Goal: Book appointment/travel/reservation: Book appointment/travel/reservation

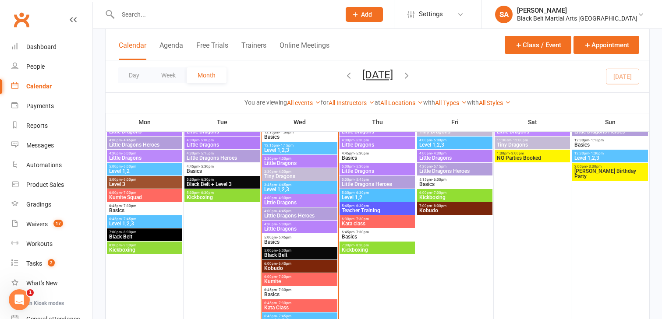
click at [285, 255] on span "Black Belt" at bounding box center [300, 255] width 72 height 5
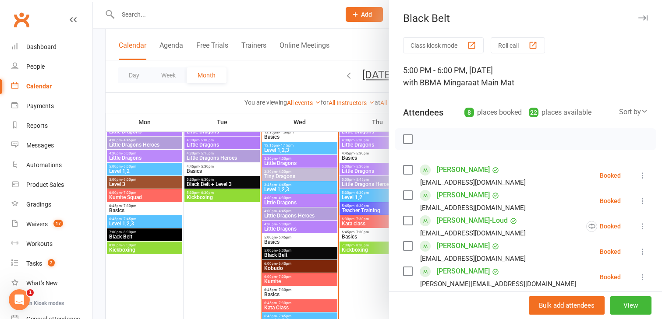
click at [407, 166] on label at bounding box center [407, 170] width 9 height 9
click at [407, 193] on label at bounding box center [407, 195] width 9 height 9
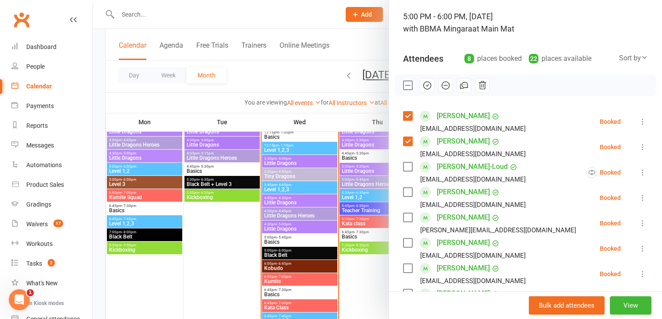
scroll to position [70, 0]
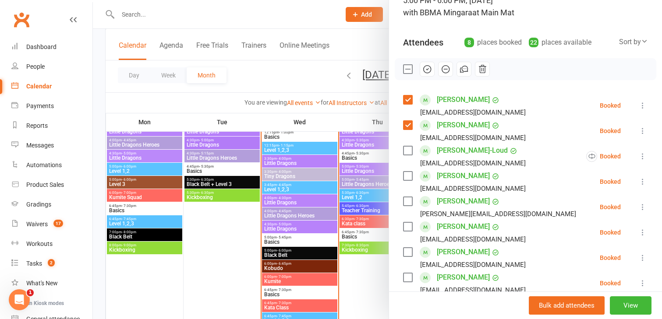
click at [408, 254] on label at bounding box center [407, 252] width 9 height 9
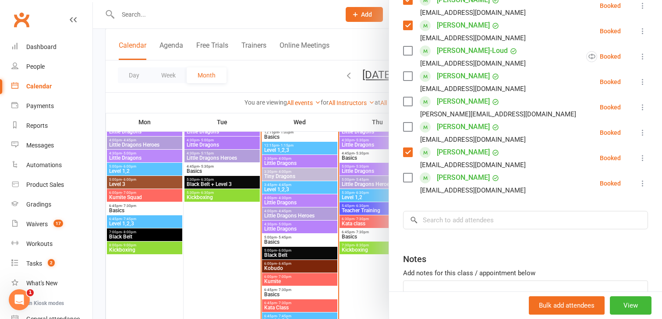
scroll to position [170, 0]
click at [406, 175] on label at bounding box center [407, 177] width 9 height 9
click at [429, 225] on input "search" at bounding box center [525, 220] width 245 height 18
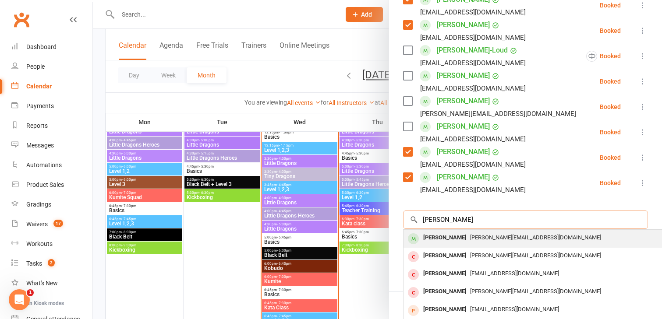
type input "[PERSON_NAME]"
click at [435, 240] on div "[PERSON_NAME]" at bounding box center [445, 238] width 50 height 13
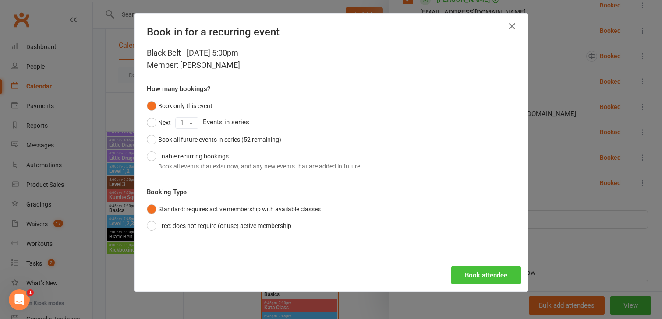
click at [466, 279] on button "Book attendee" at bounding box center [486, 275] width 70 height 18
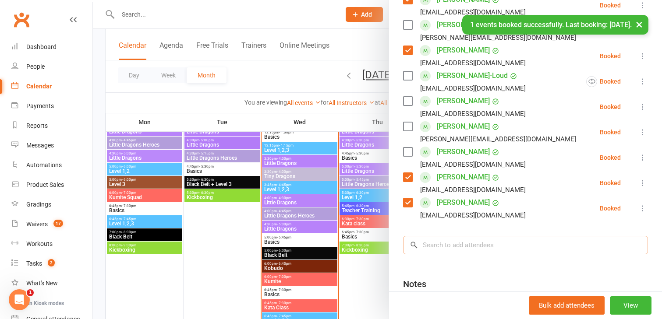
click at [439, 248] on input "search" at bounding box center [525, 245] width 245 height 18
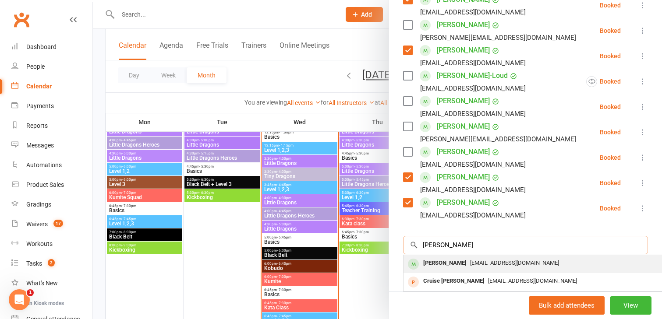
type input "[PERSON_NAME]"
click at [441, 264] on div "[PERSON_NAME]" at bounding box center [445, 263] width 50 height 13
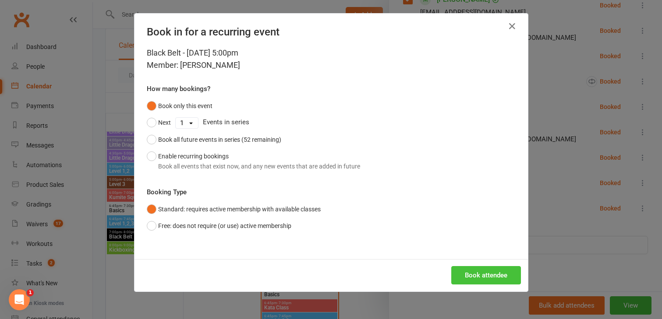
click at [464, 271] on button "Book attendee" at bounding box center [486, 275] width 70 height 18
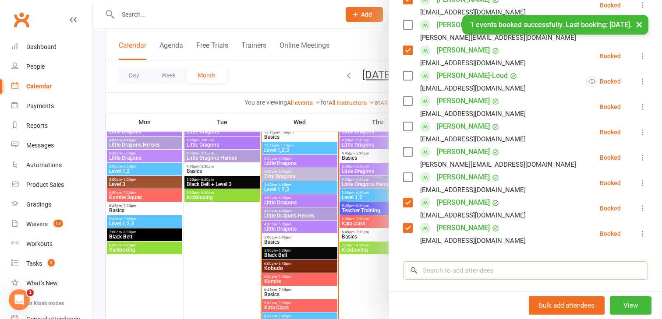
click at [427, 268] on input "search" at bounding box center [525, 271] width 245 height 18
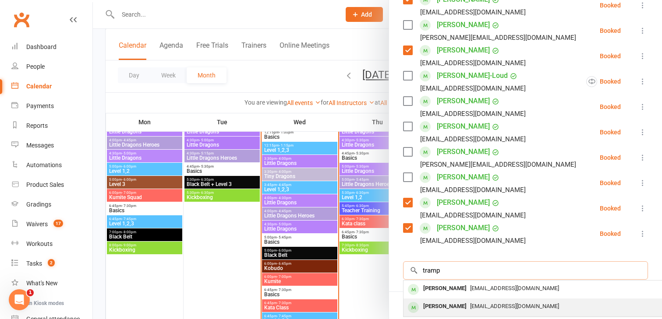
type input "tramp"
click at [430, 308] on div "[PERSON_NAME]" at bounding box center [445, 307] width 50 height 13
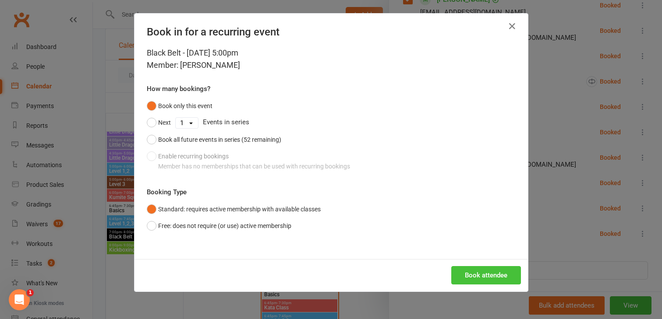
click at [472, 278] on button "Book attendee" at bounding box center [486, 275] width 70 height 18
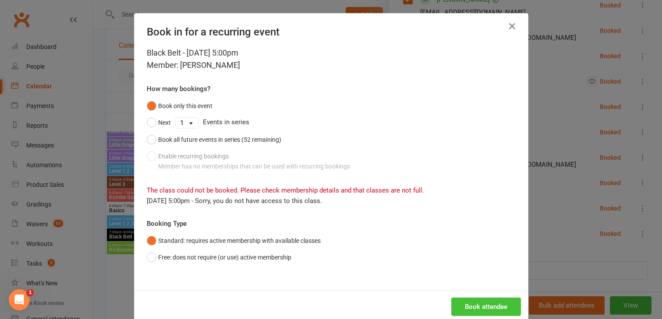
click at [465, 309] on button "Book attendee" at bounding box center [486, 307] width 70 height 18
click at [554, 145] on div "Book in for a recurring event Black Belt - [DATE] 5:00pm Member: [PERSON_NAME] …" at bounding box center [331, 159] width 662 height 319
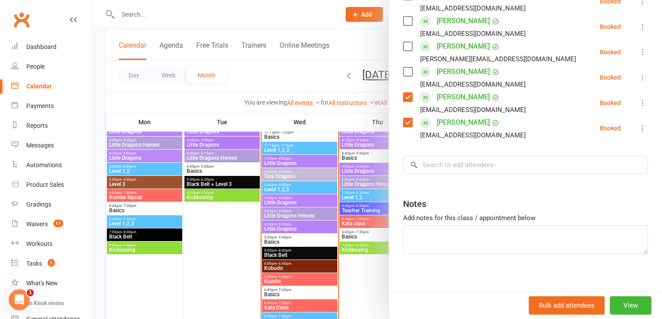
scroll to position [277, 0]
click at [435, 168] on input "search" at bounding box center [525, 164] width 245 height 18
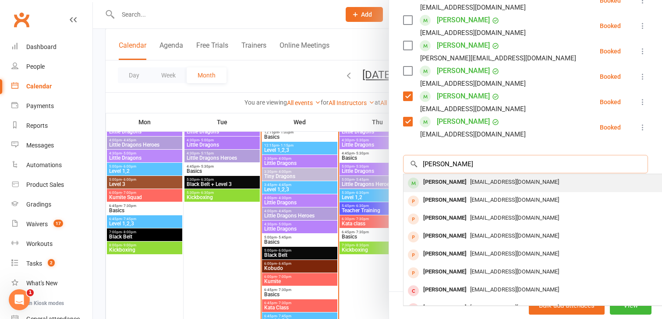
type input "[PERSON_NAME]"
click at [444, 184] on div "[PERSON_NAME]" at bounding box center [445, 182] width 50 height 13
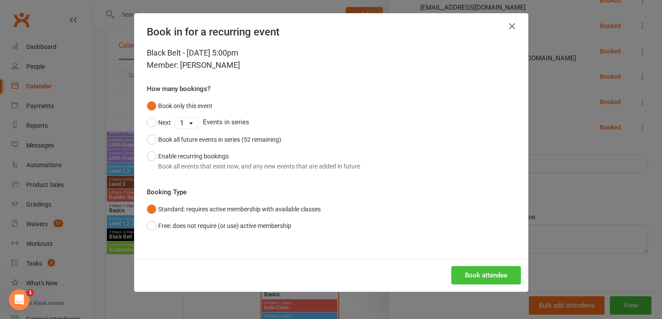
click at [468, 276] on button "Book attendee" at bounding box center [486, 275] width 70 height 18
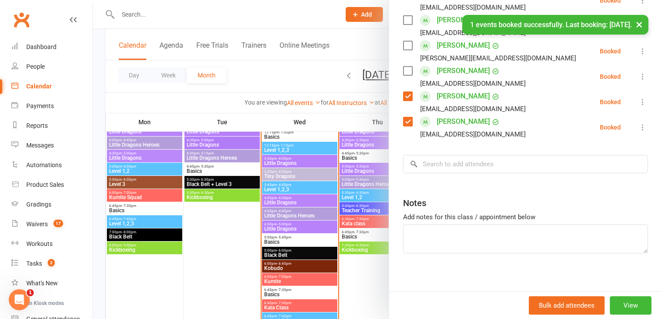
scroll to position [302, 0]
click at [434, 166] on input "search" at bounding box center [525, 164] width 245 height 18
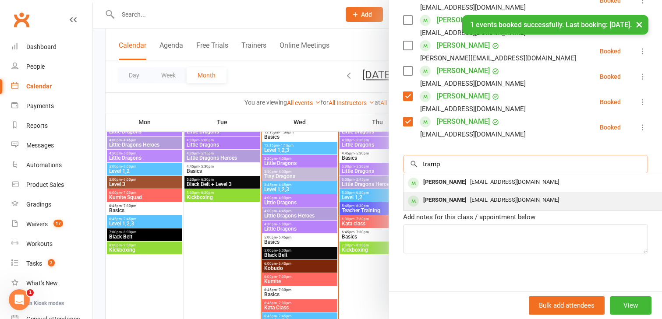
type input "tramp"
click at [438, 200] on div "[PERSON_NAME]" at bounding box center [445, 200] width 50 height 13
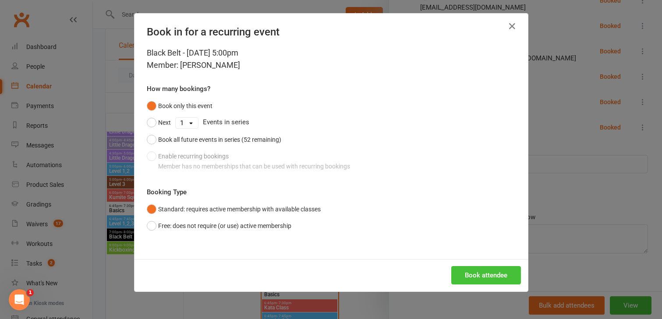
click at [468, 277] on button "Book attendee" at bounding box center [486, 275] width 70 height 18
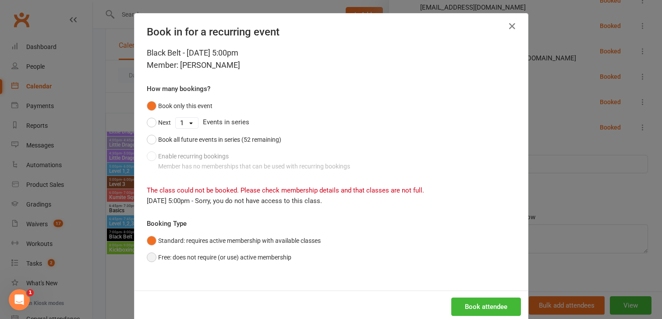
click at [152, 258] on button "Free: does not require (or use) active membership" at bounding box center [219, 257] width 145 height 17
click at [476, 307] on button "Book attendee" at bounding box center [486, 307] width 70 height 18
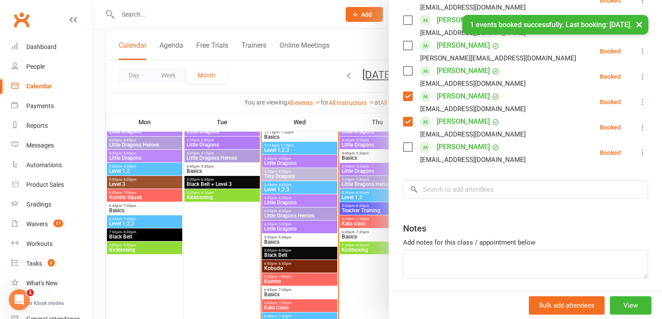
click at [407, 152] on label at bounding box center [407, 147] width 9 height 9
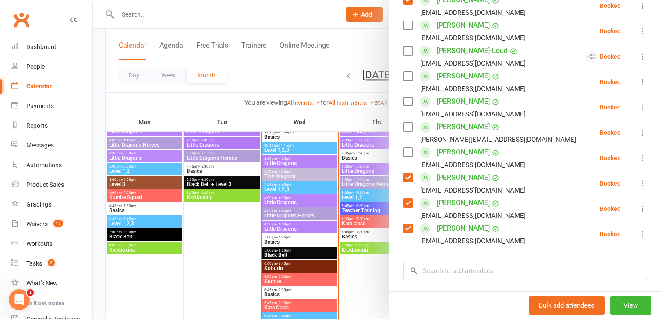
scroll to position [212, 0]
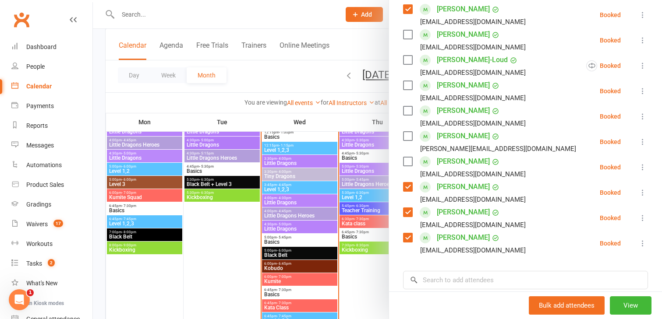
click at [406, 85] on label at bounding box center [407, 85] width 9 height 9
click at [407, 32] on label at bounding box center [407, 34] width 9 height 9
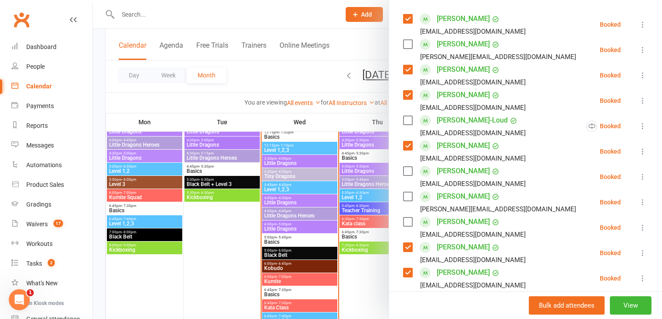
scroll to position [149, 0]
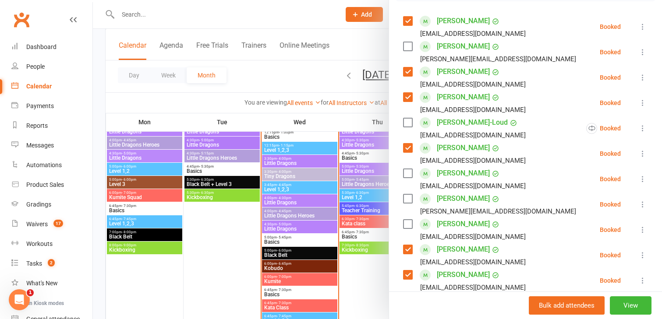
click at [408, 47] on label at bounding box center [407, 46] width 9 height 9
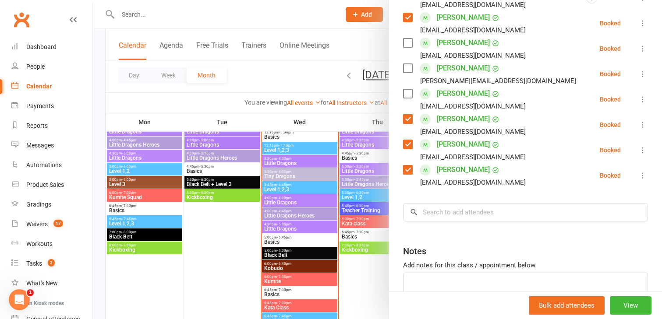
scroll to position [333, 0]
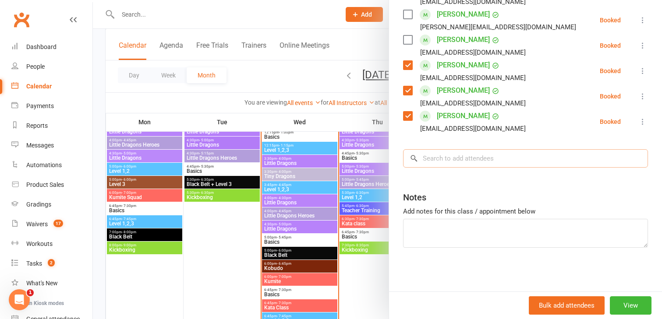
click at [439, 162] on input "search" at bounding box center [525, 158] width 245 height 18
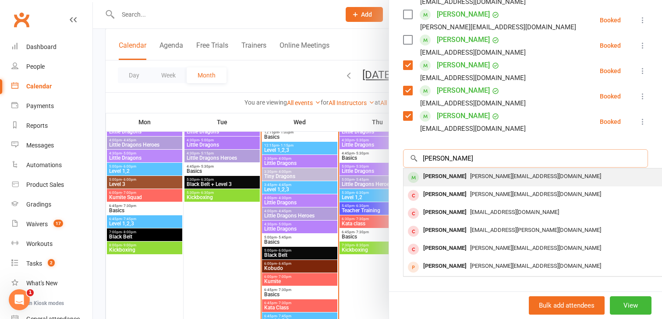
type input "[PERSON_NAME]"
click at [442, 180] on div "[PERSON_NAME]" at bounding box center [445, 176] width 50 height 13
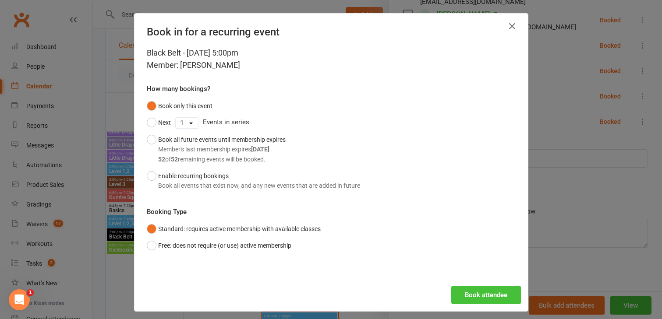
click at [464, 298] on button "Book attendee" at bounding box center [486, 295] width 70 height 18
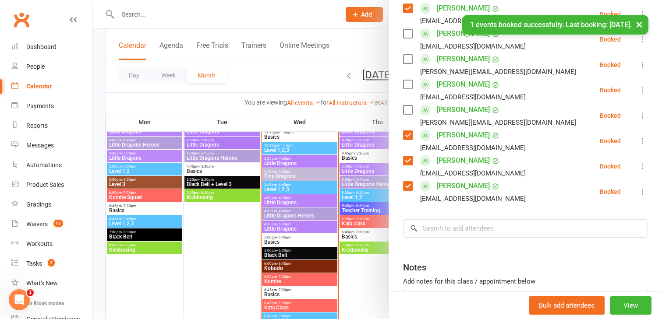
scroll to position [285, 0]
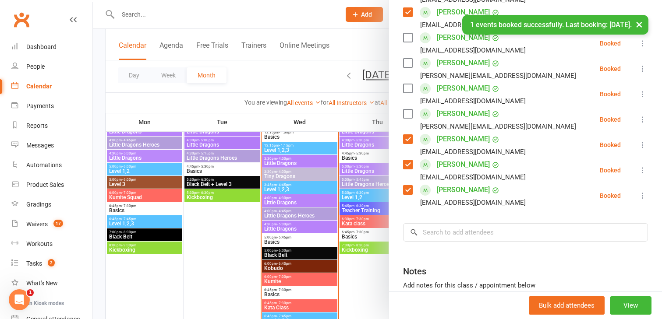
click at [410, 113] on label at bounding box center [407, 114] width 9 height 9
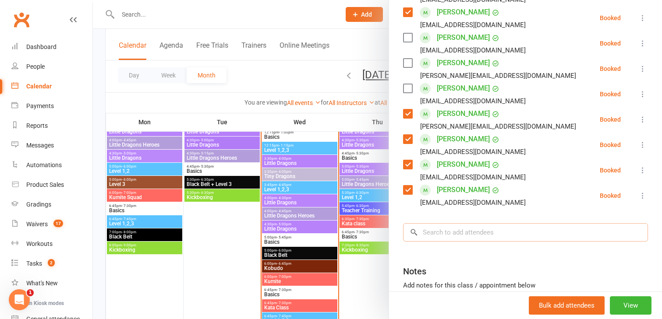
click at [432, 235] on input "search" at bounding box center [525, 232] width 245 height 18
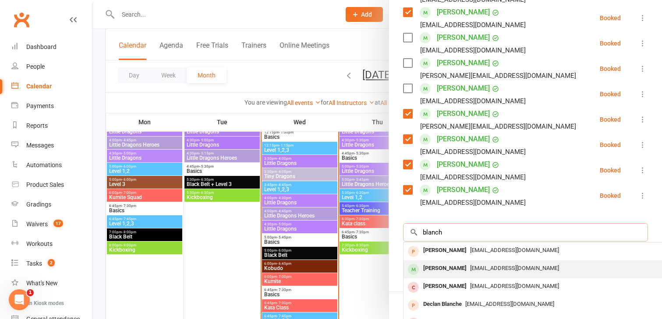
type input "blanch"
click at [439, 268] on div "[PERSON_NAME]" at bounding box center [445, 268] width 50 height 13
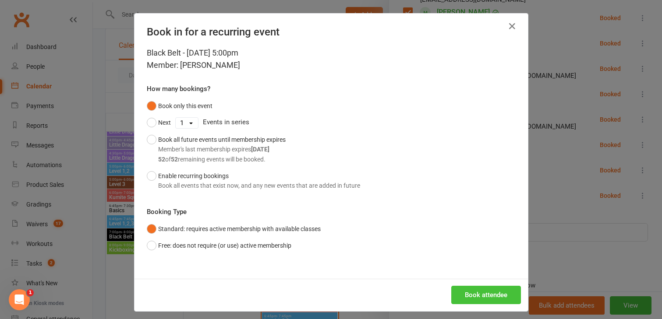
click at [471, 293] on button "Book attendee" at bounding box center [486, 295] width 70 height 18
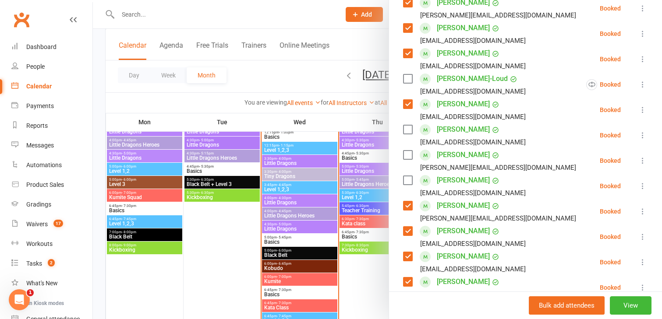
scroll to position [211, 0]
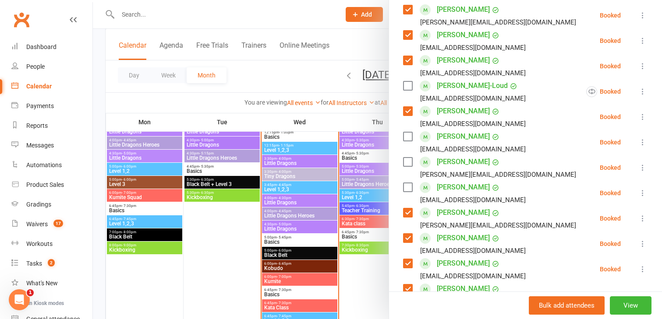
click at [407, 161] on label at bounding box center [407, 162] width 9 height 9
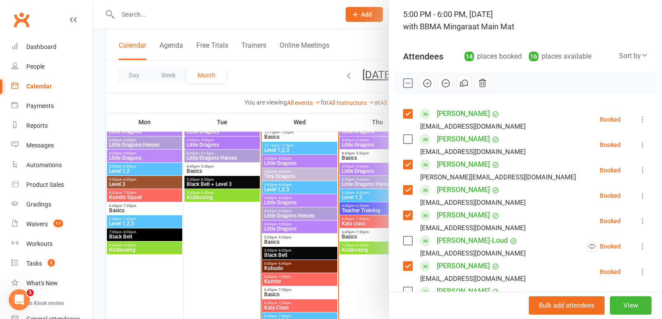
scroll to position [52, 0]
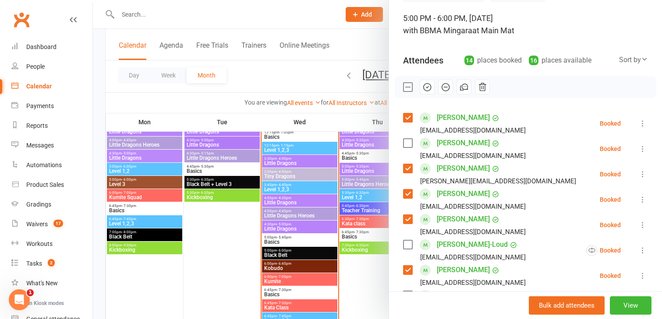
click at [408, 141] on label at bounding box center [407, 143] width 9 height 9
click at [429, 87] on icon "button" at bounding box center [427, 87] width 10 height 10
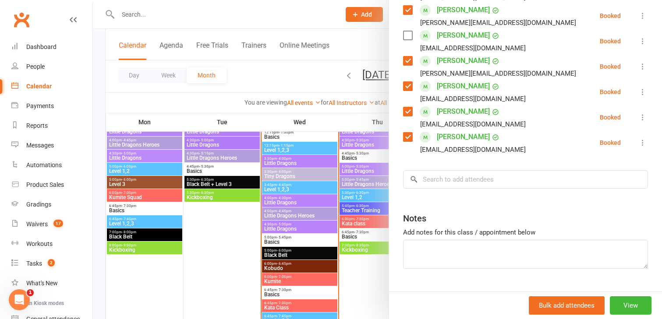
scroll to position [384, 0]
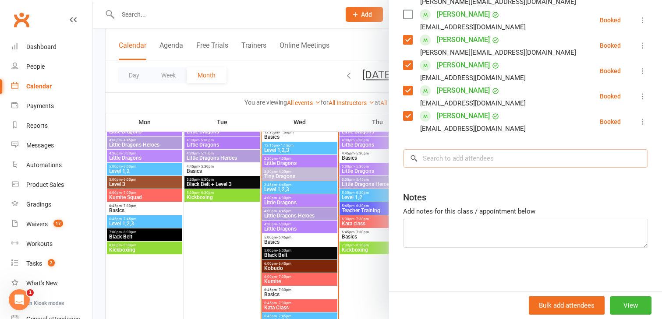
click at [432, 163] on input "search" at bounding box center [525, 158] width 245 height 18
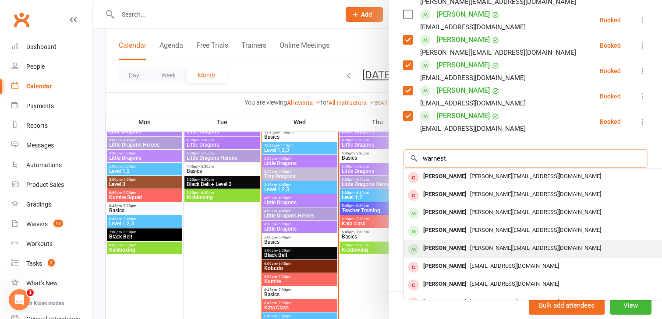
type input "warnest"
click at [432, 248] on div "[PERSON_NAME]" at bounding box center [445, 248] width 50 height 13
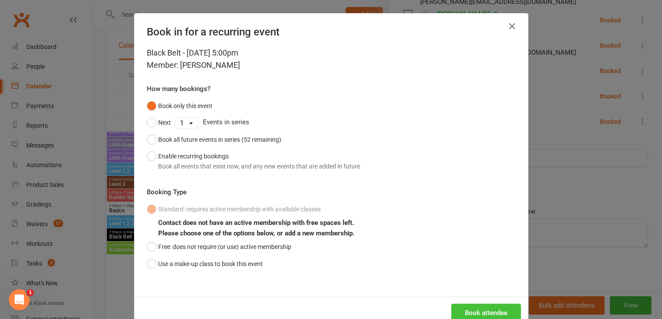
click at [469, 313] on button "Book attendee" at bounding box center [486, 313] width 70 height 18
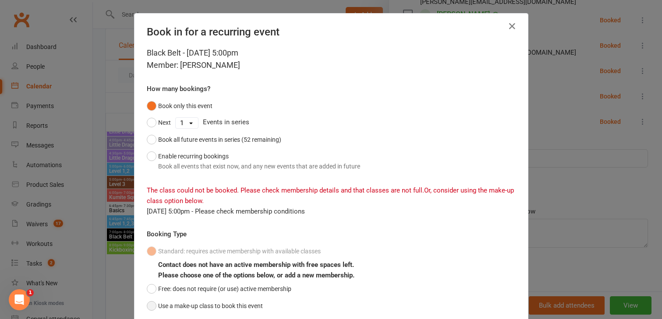
click at [148, 304] on button "Use a make-up class to book this event" at bounding box center [205, 306] width 116 height 17
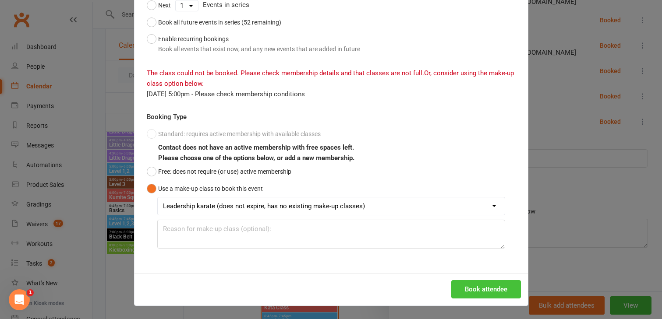
click at [462, 293] on button "Book attendee" at bounding box center [486, 289] width 70 height 18
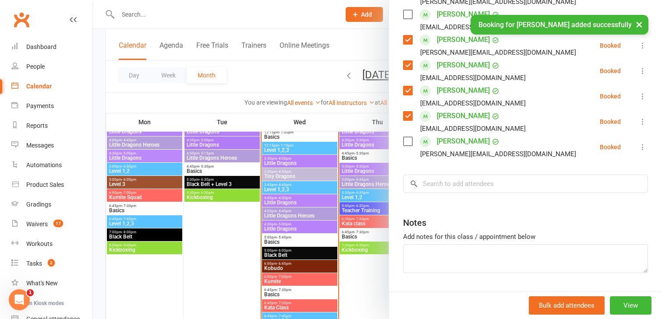
click at [406, 142] on label at bounding box center [407, 141] width 9 height 9
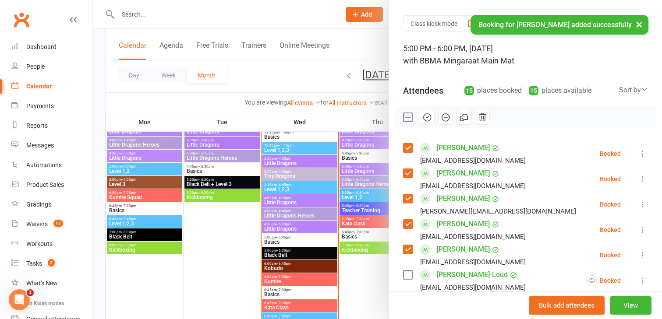
scroll to position [18, 0]
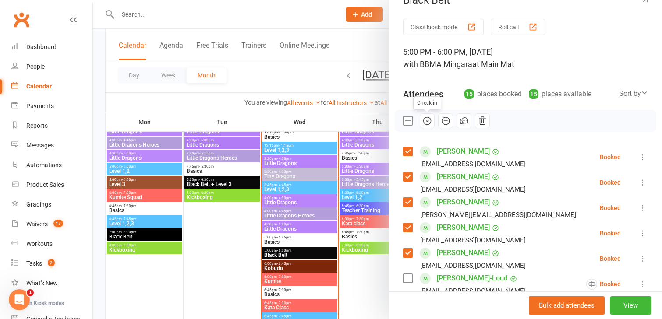
click at [426, 122] on icon "button" at bounding box center [427, 121] width 10 height 10
